Goal: Task Accomplishment & Management: Manage account settings

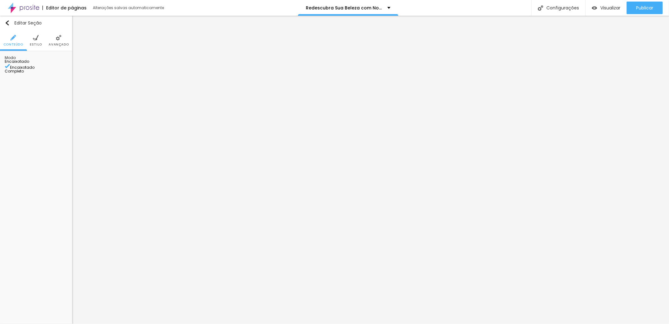
click at [36, 45] on span "Estilo" at bounding box center [36, 44] width 12 height 3
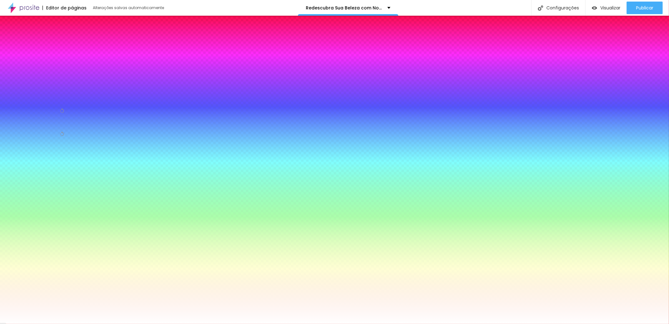
click at [45, 93] on div at bounding box center [36, 93] width 63 height 0
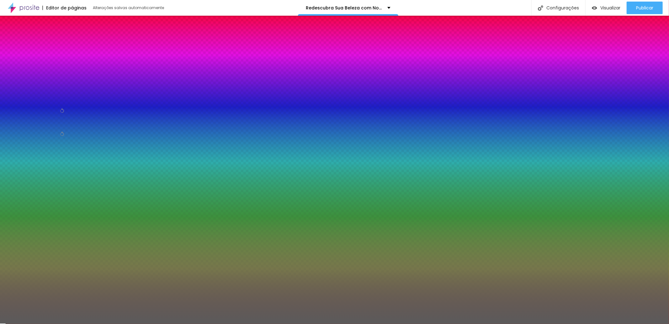
type input "#595959"
drag, startPoint x: 24, startPoint y: 130, endPoint x: 3, endPoint y: 152, distance: 30.8
click at [3, 152] on div "Imagem de fundo Adicionar imagem Efeito da Imagem Nenhum Nenhum Parallax Cor de…" at bounding box center [36, 102] width 72 height 103
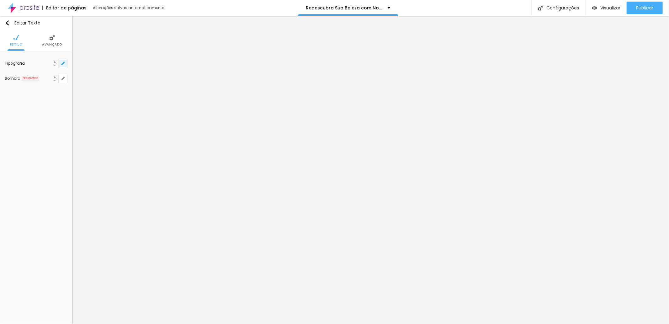
click at [66, 64] on button "button" at bounding box center [63, 63] width 9 height 9
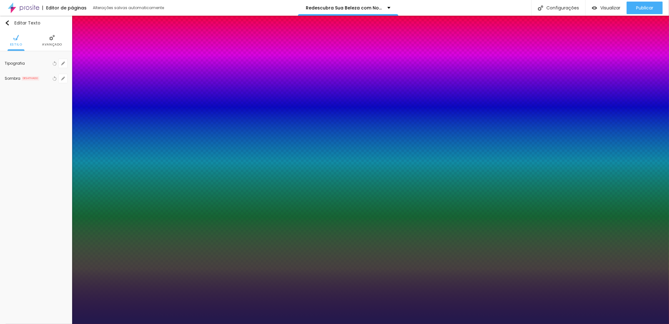
type input "1"
type input "29"
type input "1"
type input "28"
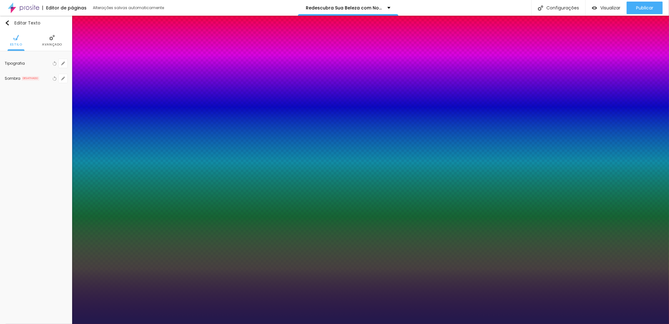
type input "1"
type input "27"
type input "1"
type input "26"
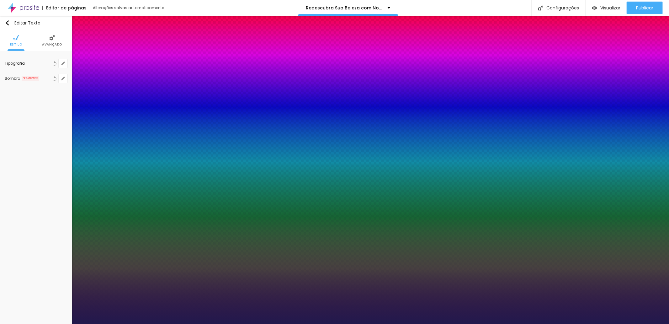
type input "26"
type input "1"
type input "25"
type input "1"
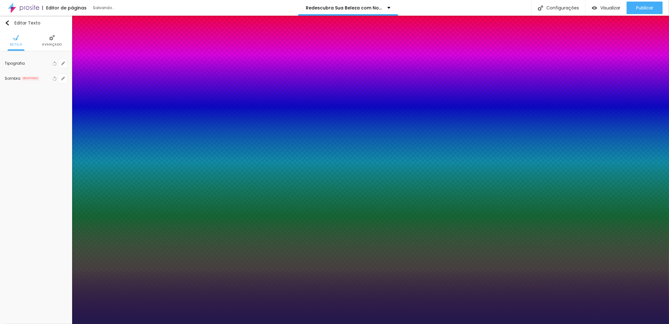
type input "25"
type input "1"
click at [158, 323] on div at bounding box center [334, 324] width 669 height 0
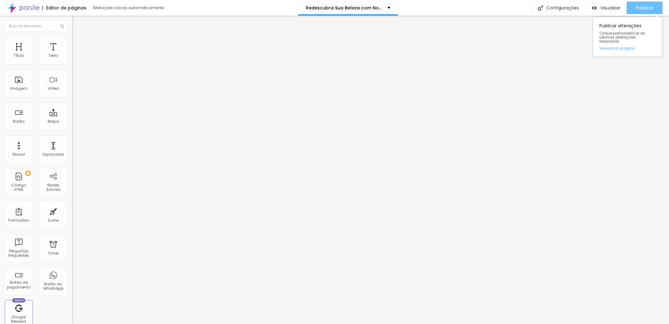
click at [641, 6] on span "Publicar" at bounding box center [644, 7] width 17 height 5
click at [607, 5] on span "Visualizar" at bounding box center [610, 7] width 20 height 5
